Goal: Information Seeking & Learning: Learn about a topic

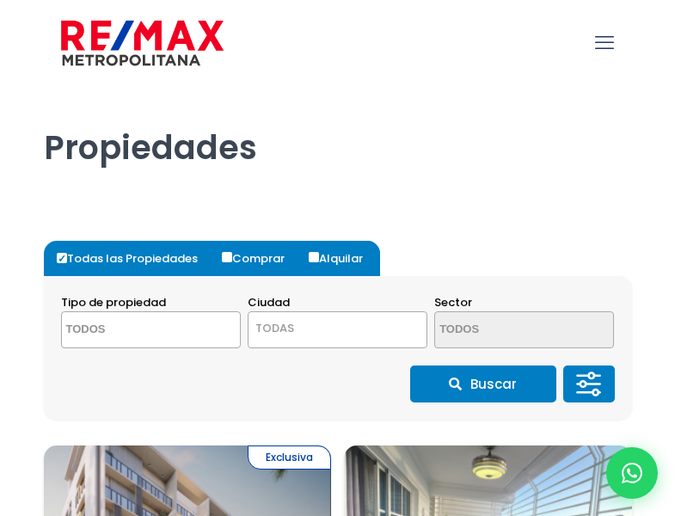
select select
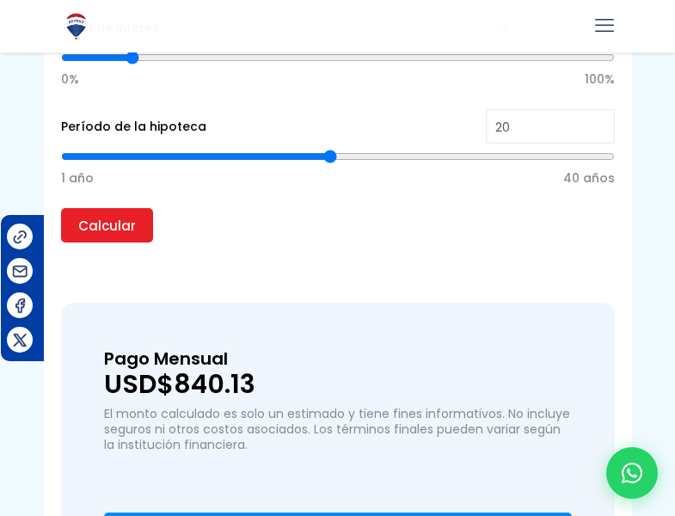
scroll to position [1383, 0]
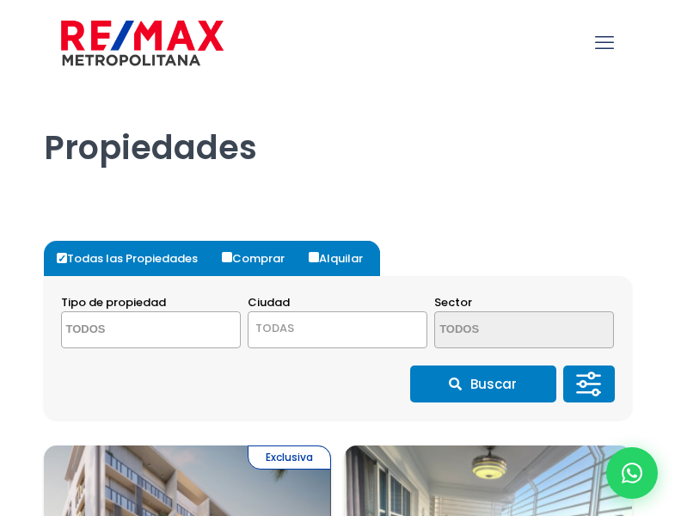
select select
